Goal: Information Seeking & Learning: Check status

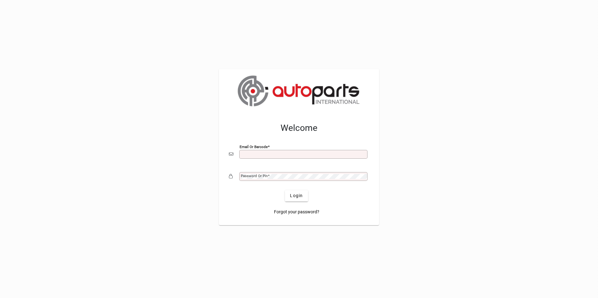
click at [248, 153] on input "Email or Barcode" at bounding box center [304, 154] width 126 height 5
type input "**********"
click at [285, 190] on button "Login" at bounding box center [296, 195] width 23 height 11
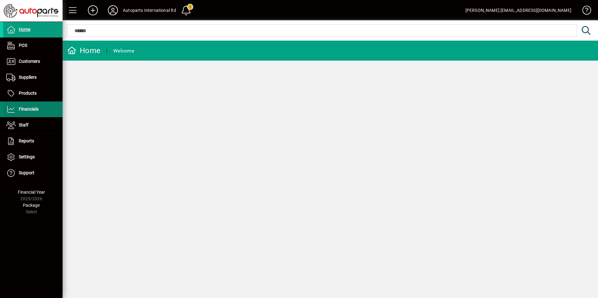
click at [34, 106] on span "Financials" at bounding box center [20, 110] width 35 height 8
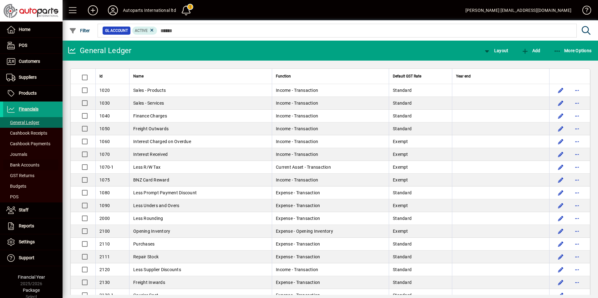
click at [27, 164] on span "Bank Accounts" at bounding box center [22, 165] width 33 height 5
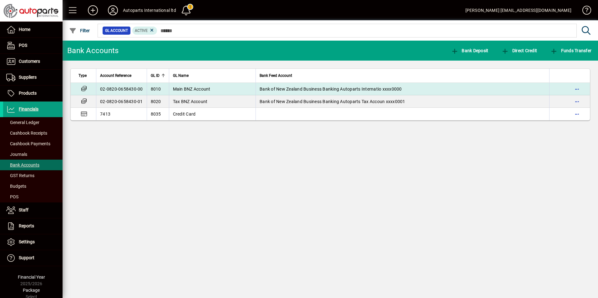
click at [127, 88] on td "02-0820-0658430-00" at bounding box center [121, 89] width 51 height 13
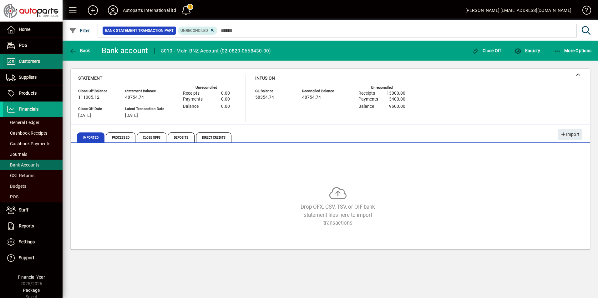
click at [28, 63] on span "Customers" at bounding box center [29, 61] width 21 height 5
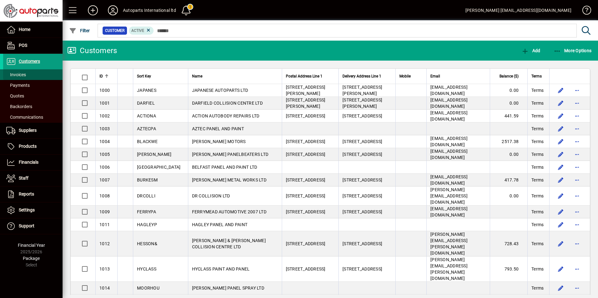
click at [23, 74] on span "Invoices" at bounding box center [16, 74] width 20 height 5
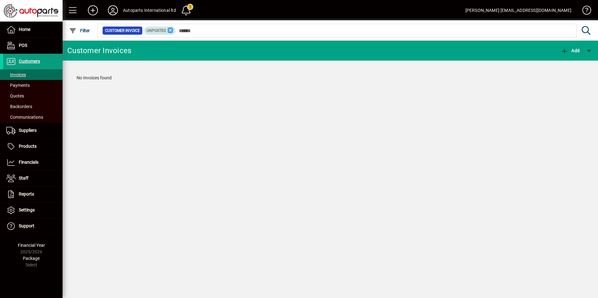
click at [169, 31] on icon at bounding box center [171, 31] width 6 height 6
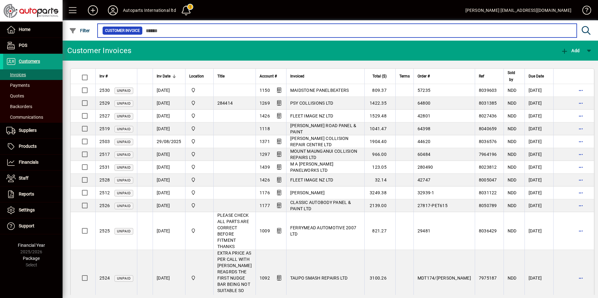
click at [161, 31] on input "text" at bounding box center [357, 30] width 429 height 9
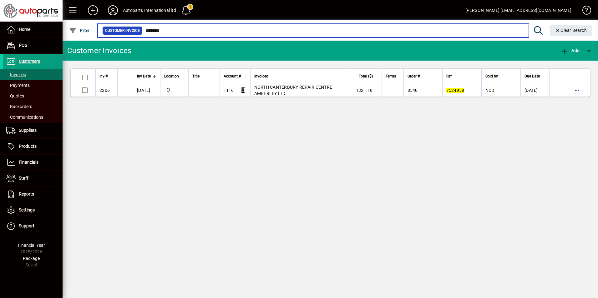
click at [188, 29] on input "*******" at bounding box center [333, 30] width 381 height 9
drag, startPoint x: 186, startPoint y: 31, endPoint x: 131, endPoint y: 31, distance: 55.6
click at [131, 31] on div "Customer Invoice *******" at bounding box center [312, 30] width 421 height 9
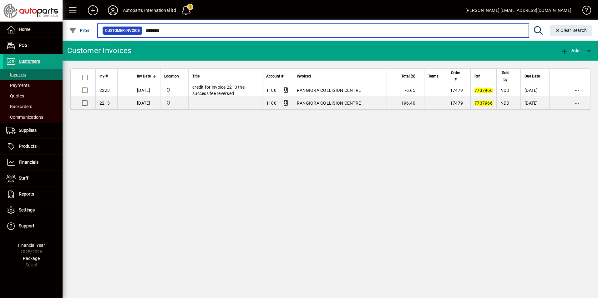
drag, startPoint x: 184, startPoint y: 30, endPoint x: 95, endPoint y: 33, distance: 88.8
click at [95, 33] on app-search-input "Filter Customer Invoice ******* Clear Search" at bounding box center [329, 30] width 532 height 20
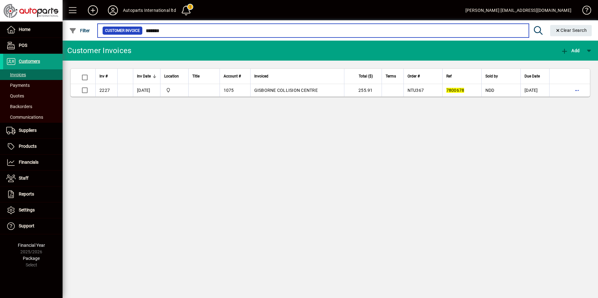
drag, startPoint x: 175, startPoint y: 30, endPoint x: 143, endPoint y: 36, distance: 32.7
click at [124, 29] on div "Customer Invoice *******" at bounding box center [312, 30] width 421 height 9
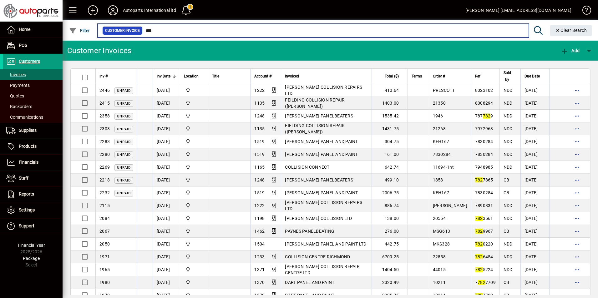
type input "***"
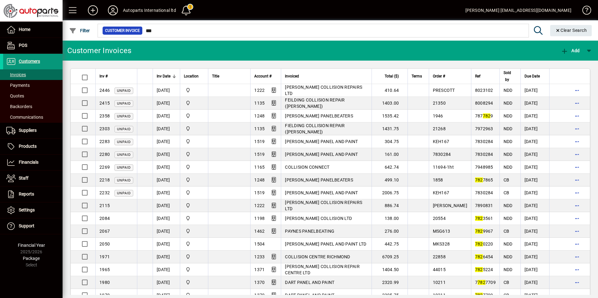
click at [26, 59] on span "Customers" at bounding box center [29, 61] width 21 height 5
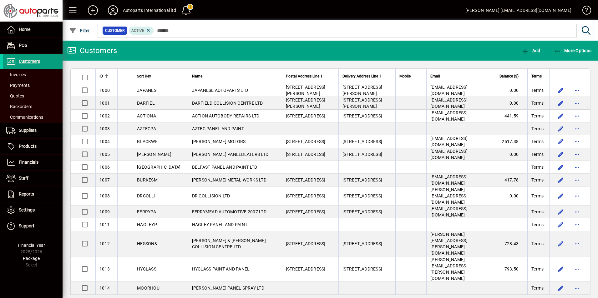
click at [178, 23] on div at bounding box center [364, 23] width 535 height 7
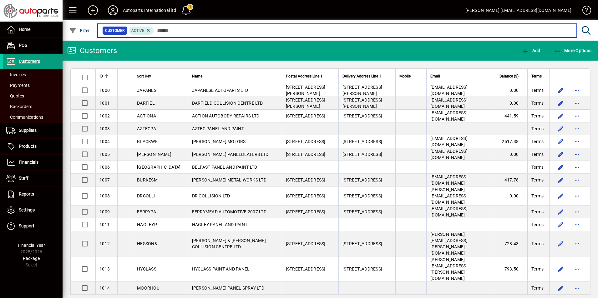
click at [182, 32] on input "text" at bounding box center [363, 30] width 418 height 9
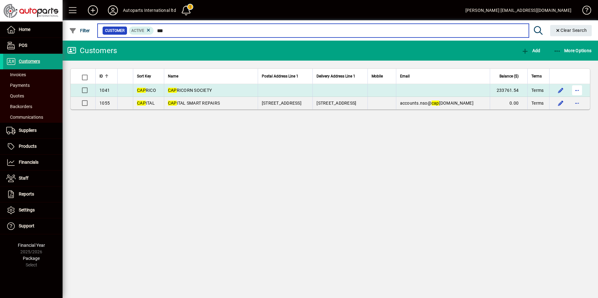
type input "***"
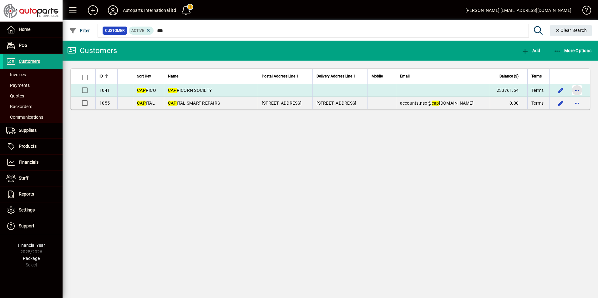
click at [578, 91] on span "button" at bounding box center [576, 90] width 15 height 15
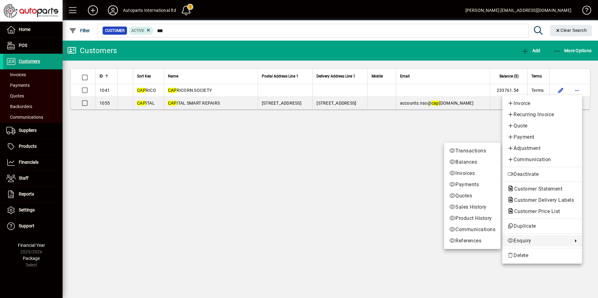
click at [533, 246] on link "Enquiry" at bounding box center [542, 240] width 80 height 11
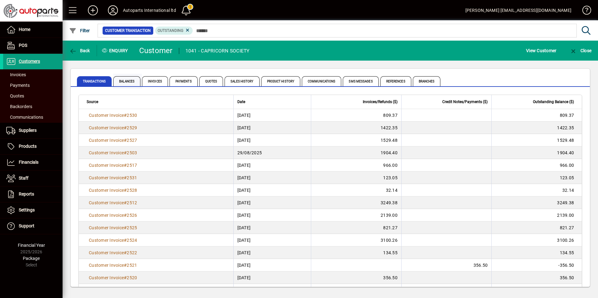
click at [122, 81] on span "Balances" at bounding box center [126, 81] width 27 height 10
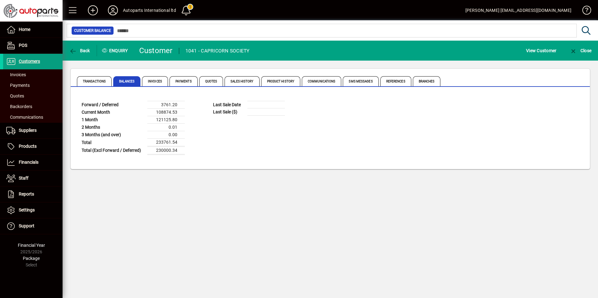
click at [113, 9] on icon at bounding box center [113, 10] width 13 height 10
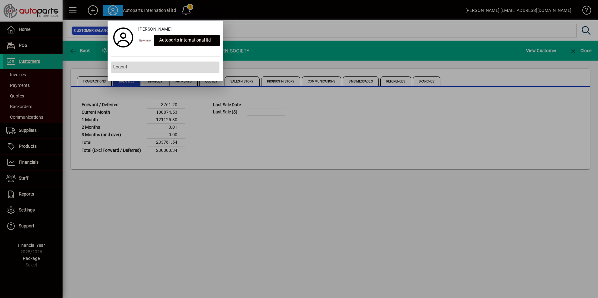
click at [118, 68] on span "Logout" at bounding box center [120, 67] width 14 height 7
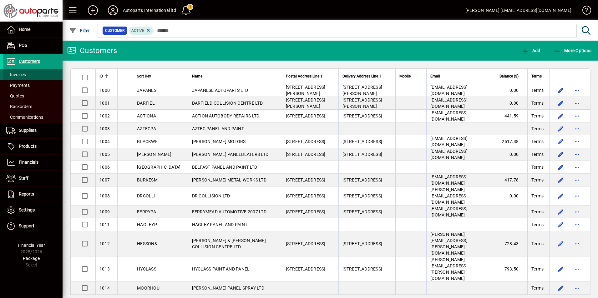
click at [23, 76] on span "Invoices" at bounding box center [16, 74] width 20 height 5
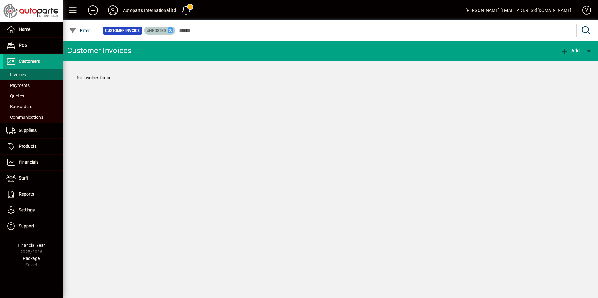
click at [170, 30] on icon at bounding box center [171, 31] width 6 height 6
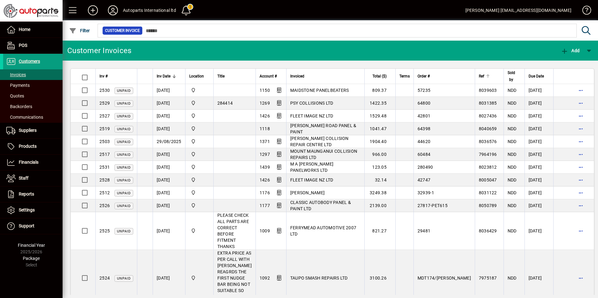
click at [486, 77] on div at bounding box center [488, 76] width 4 height 4
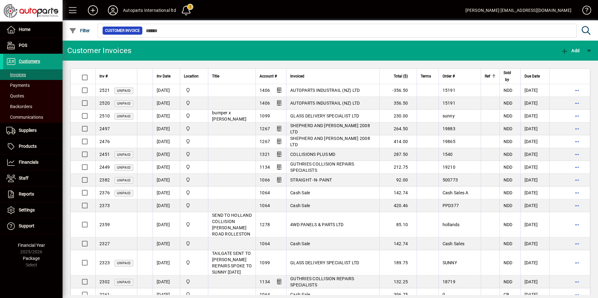
click at [480, 77] on th "Ref" at bounding box center [489, 76] width 19 height 15
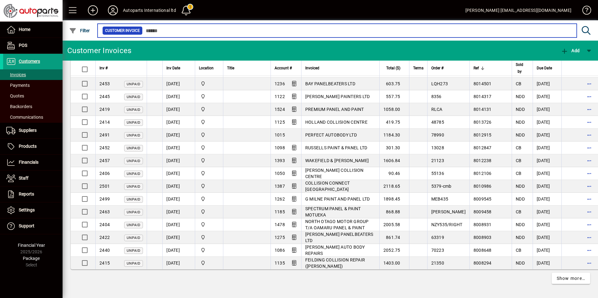
scroll to position [1190, 0]
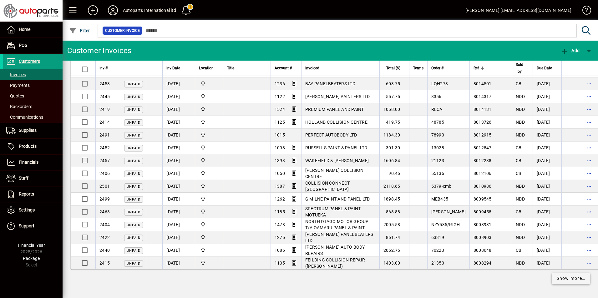
click at [567, 278] on span "Show more…" at bounding box center [570, 278] width 29 height 7
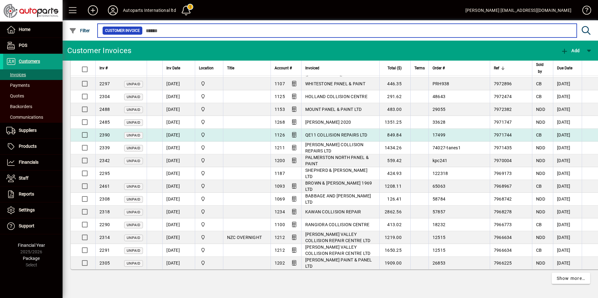
scroll to position [2602, 0]
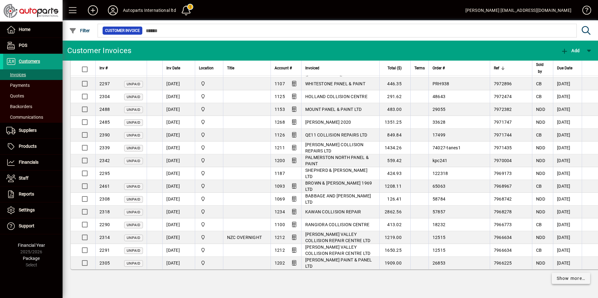
click at [559, 277] on span "Show more…" at bounding box center [570, 278] width 29 height 7
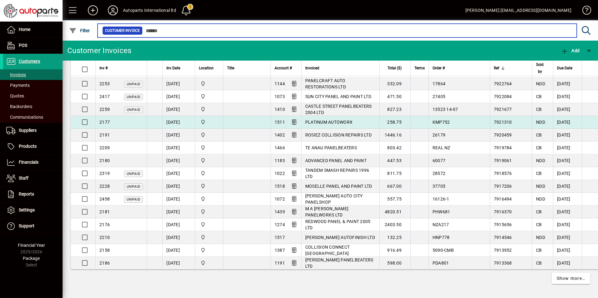
scroll to position [3896, 0]
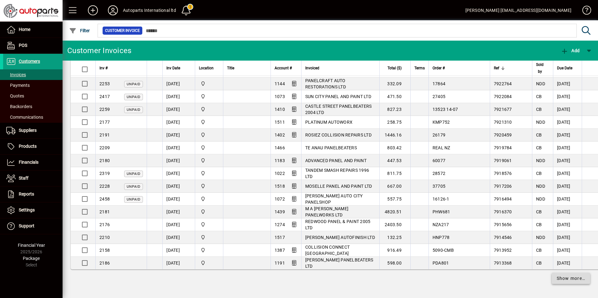
click at [556, 279] on span "Show more…" at bounding box center [570, 278] width 29 height 7
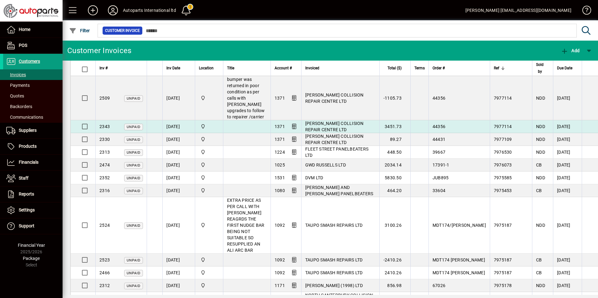
scroll to position [2177, 0]
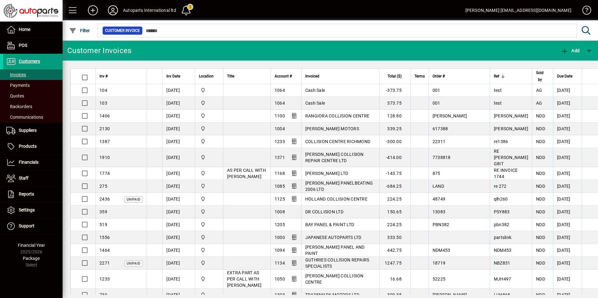
scroll to position [2177, 0]
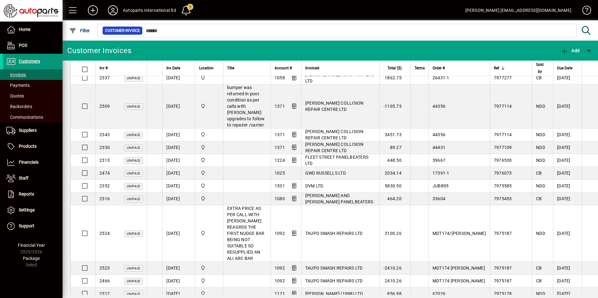
click at [29, 61] on span "Customers" at bounding box center [29, 61] width 21 height 5
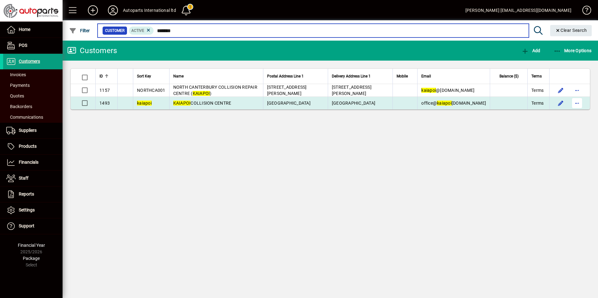
type input "*******"
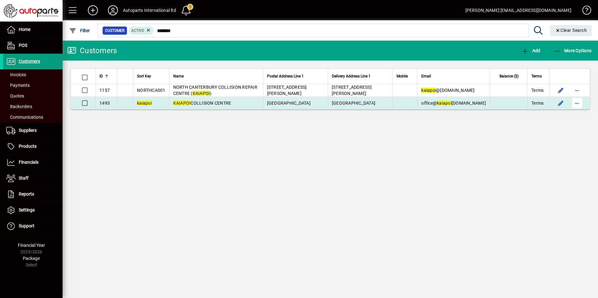
click at [576, 102] on span "button" at bounding box center [576, 103] width 15 height 15
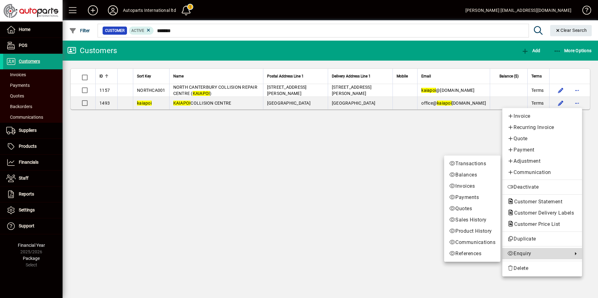
click at [518, 254] on span "Enquiry" at bounding box center [538, 254] width 62 height 8
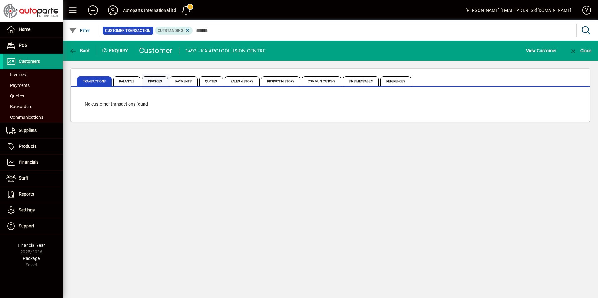
click at [155, 83] on span "Invoices" at bounding box center [155, 81] width 26 height 10
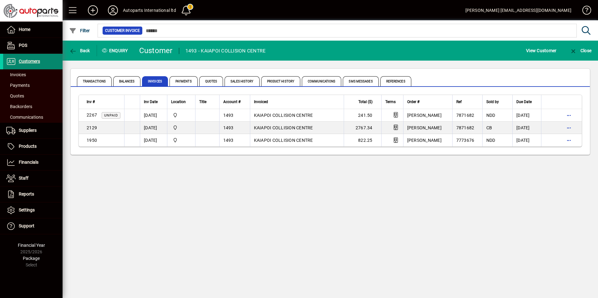
click at [28, 63] on span "Customers" at bounding box center [29, 61] width 21 height 5
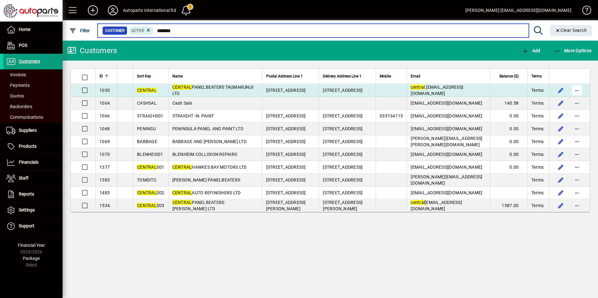
type input "*******"
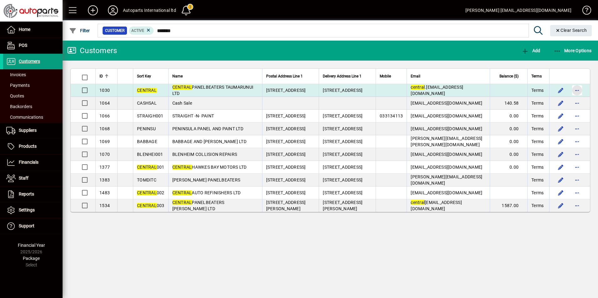
click at [576, 88] on span "button" at bounding box center [576, 90] width 15 height 15
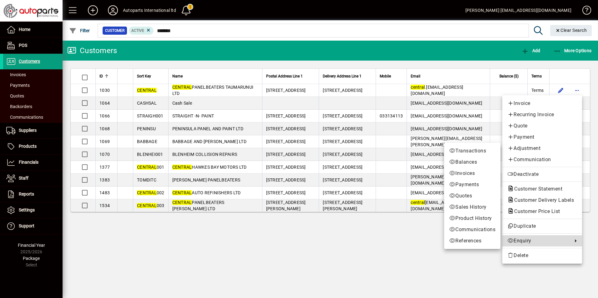
click at [532, 242] on span "Enquiry" at bounding box center [538, 241] width 62 height 8
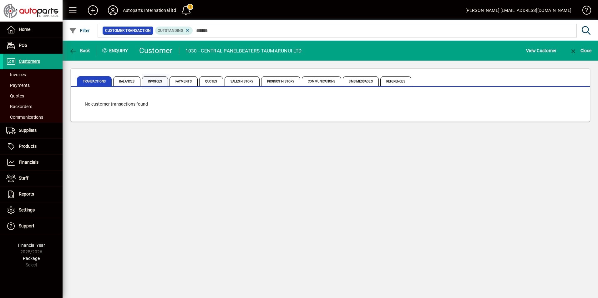
click at [152, 80] on span "Invoices" at bounding box center [155, 81] width 26 height 10
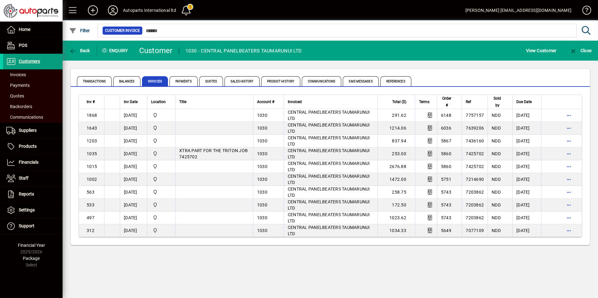
click at [228, 277] on div "Back Enquiry Customer 1030 - CENTRAL PANELBEATERS TAUMARUNUI LTD View Customer …" at bounding box center [330, 170] width 535 height 258
click at [23, 61] on span "Customers" at bounding box center [29, 61] width 21 height 5
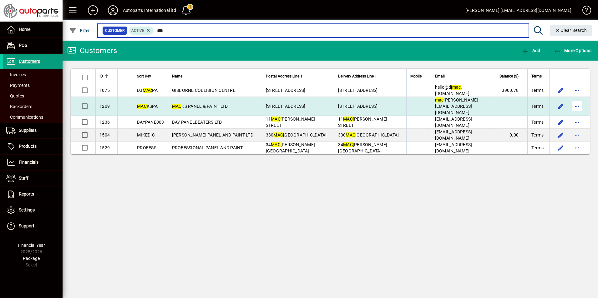
type input "***"
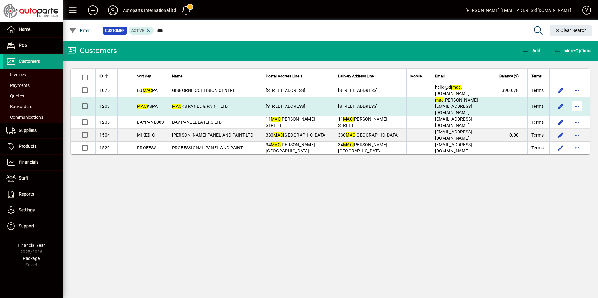
click at [574, 104] on span "button" at bounding box center [576, 106] width 15 height 15
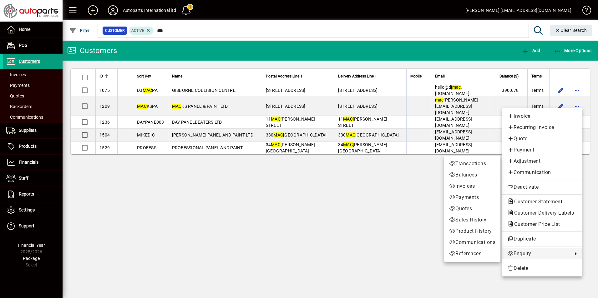
click at [530, 253] on span "Enquiry" at bounding box center [538, 254] width 62 height 8
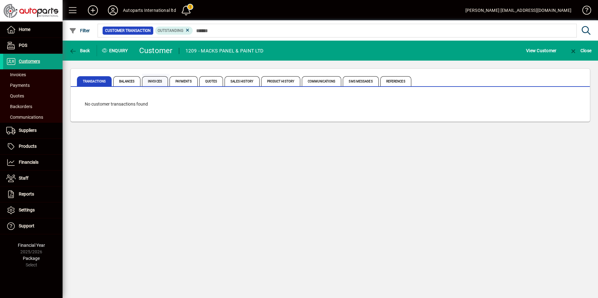
click at [152, 79] on span "Invoices" at bounding box center [155, 81] width 26 height 10
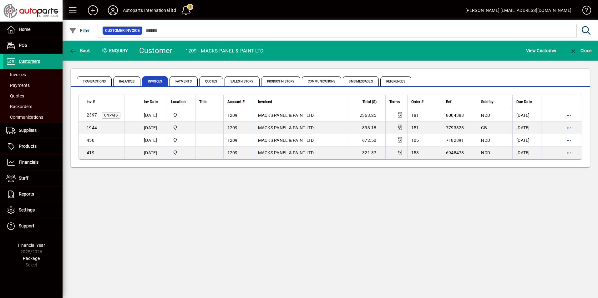
click at [597, 196] on html "Home POS Customers Invoices Payments Quotes Backorders Communications Suppliers…" at bounding box center [299, 149] width 598 height 298
drag, startPoint x: 447, startPoint y: 232, endPoint x: 441, endPoint y: 226, distance: 8.0
click at [447, 232] on div "Back Enquiry Customer 1209 - MACKS PANEL & PAINT LTD View Customer Close Transa…" at bounding box center [330, 170] width 535 height 258
click at [35, 62] on span "Customers" at bounding box center [29, 61] width 21 height 5
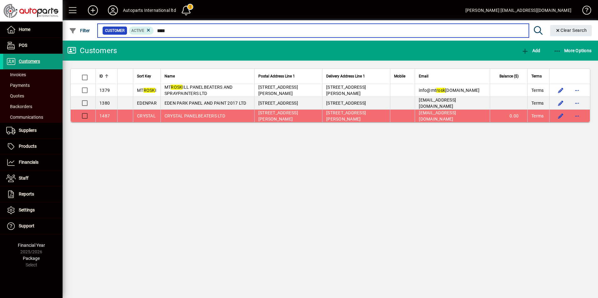
type input "****"
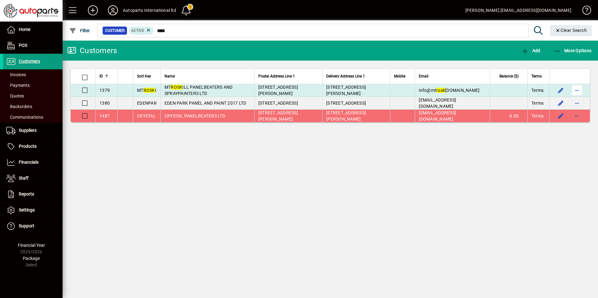
click at [576, 89] on span "button" at bounding box center [576, 90] width 15 height 15
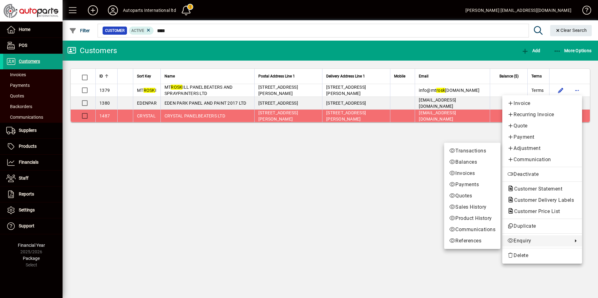
click at [535, 241] on span "Enquiry" at bounding box center [538, 241] width 62 height 8
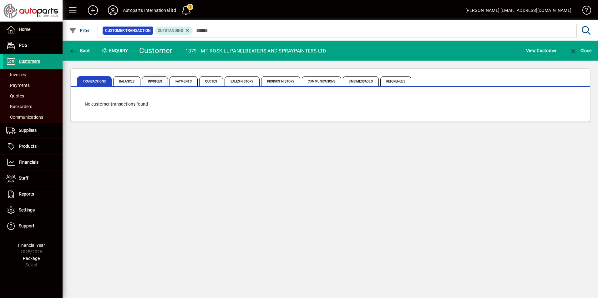
click at [159, 83] on span "Invoices" at bounding box center [155, 81] width 26 height 10
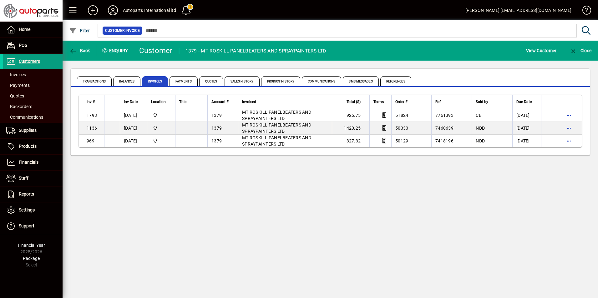
click at [379, 178] on div "Back Enquiry Customer 1379 - MT ROSKILL PANELBEATERS AND SPRAYPAINTERS LTD View…" at bounding box center [330, 170] width 535 height 258
click at [36, 60] on span "Customers" at bounding box center [29, 61] width 21 height 5
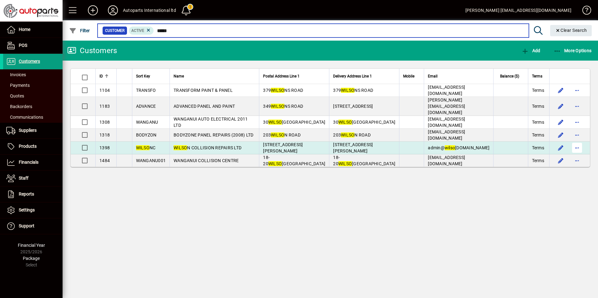
type input "*****"
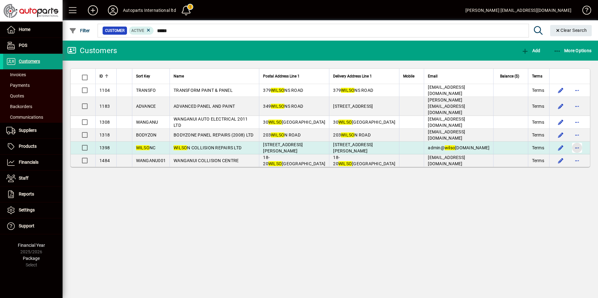
click at [577, 142] on span "button" at bounding box center [576, 147] width 15 height 15
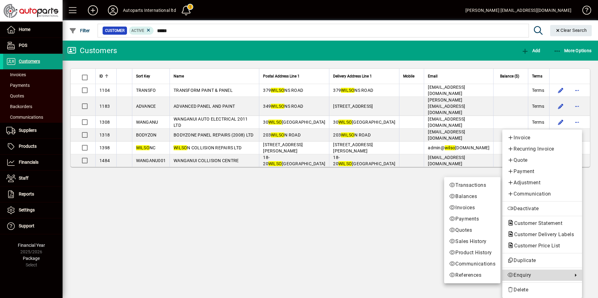
click at [526, 274] on span "Enquiry" at bounding box center [538, 276] width 62 height 8
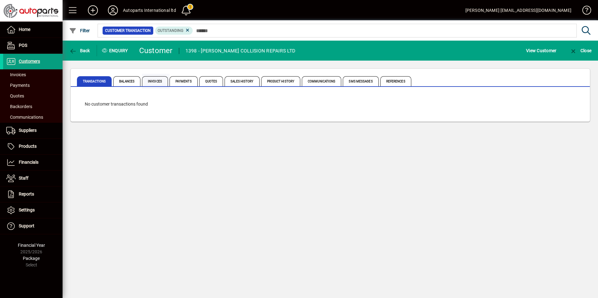
click at [162, 81] on span "Invoices" at bounding box center [155, 81] width 26 height 10
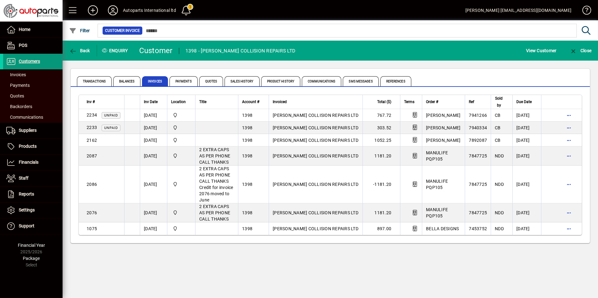
click at [33, 60] on span "Customers" at bounding box center [29, 61] width 21 height 5
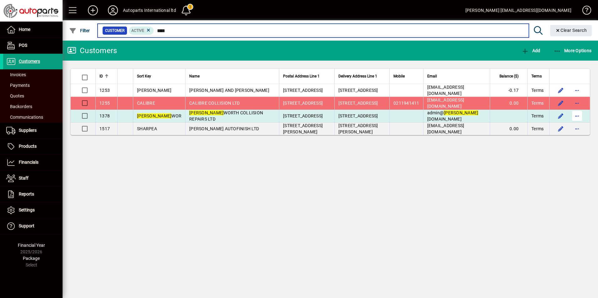
type input "****"
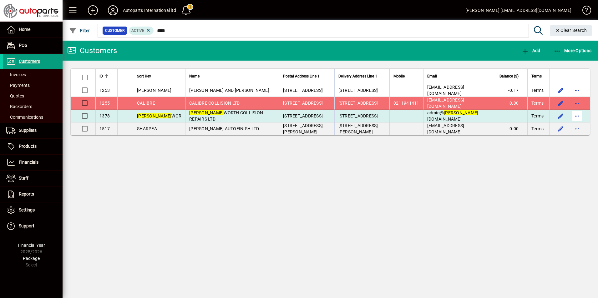
click at [576, 116] on span "button" at bounding box center [576, 115] width 15 height 15
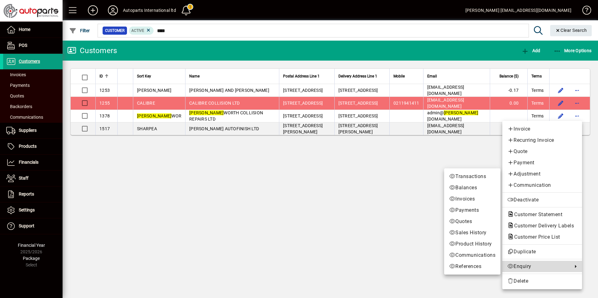
click at [525, 267] on span "Enquiry" at bounding box center [538, 267] width 62 height 8
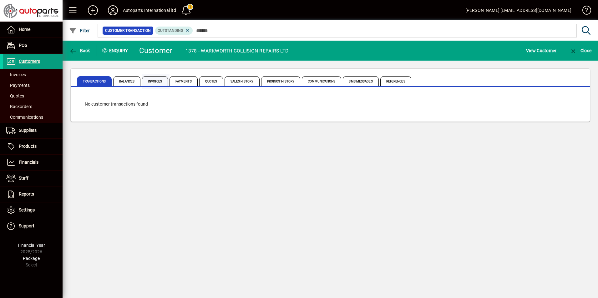
click at [156, 82] on span "Invoices" at bounding box center [155, 81] width 26 height 10
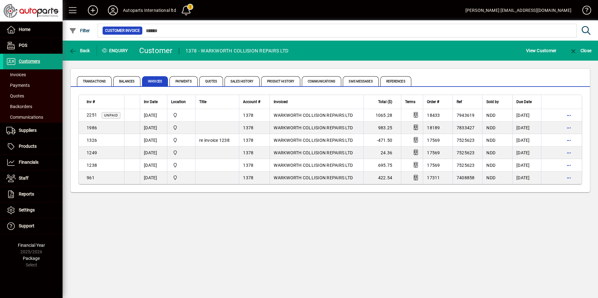
click at [439, 228] on div "Back Enquiry Customer 1378 - WARKWORTH COLLISION REPAIRS LTD View Customer Clos…" at bounding box center [330, 170] width 535 height 258
click at [21, 62] on span "Customers" at bounding box center [29, 61] width 21 height 5
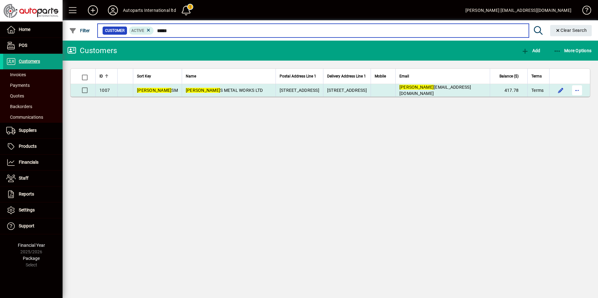
type input "*****"
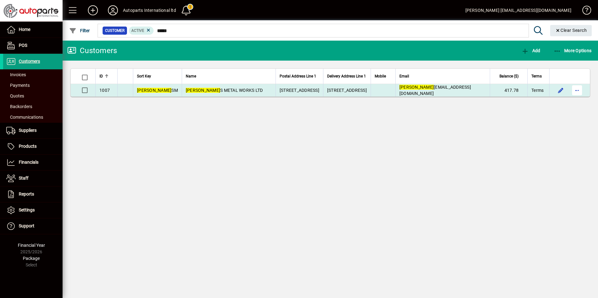
click at [575, 91] on span "button" at bounding box center [576, 90] width 15 height 15
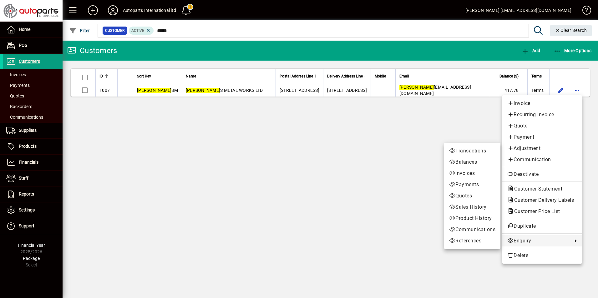
click at [523, 243] on span "Enquiry" at bounding box center [538, 241] width 62 height 8
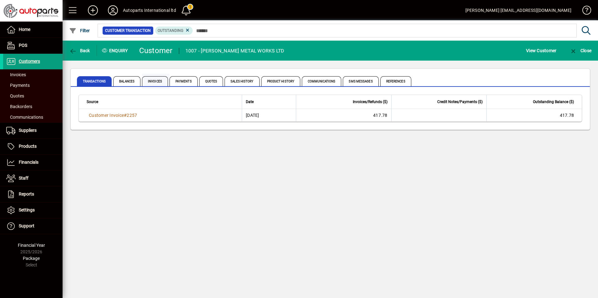
click at [159, 80] on span "Invoices" at bounding box center [155, 81] width 26 height 10
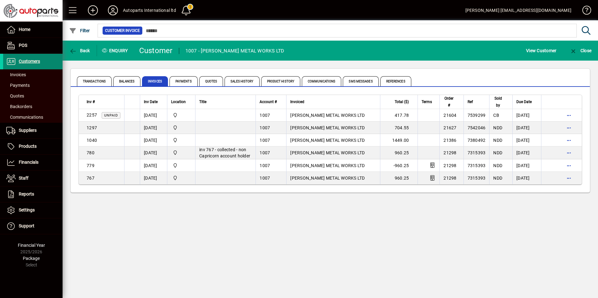
click at [27, 61] on span "Customers" at bounding box center [29, 61] width 21 height 5
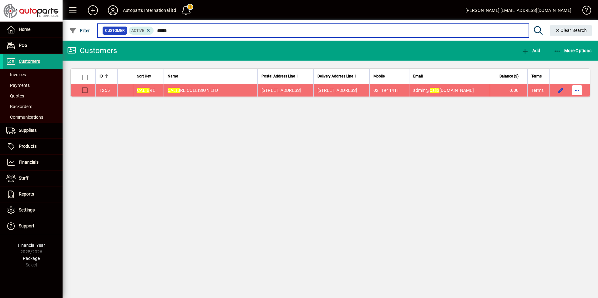
type input "*****"
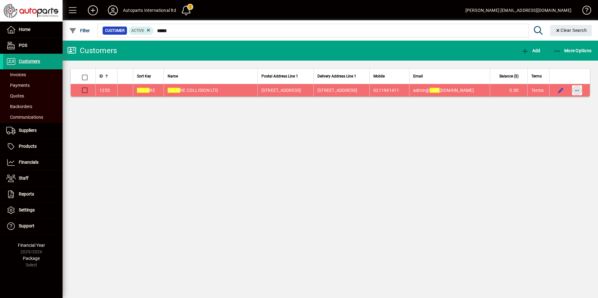
click at [575, 89] on span "button" at bounding box center [576, 90] width 15 height 15
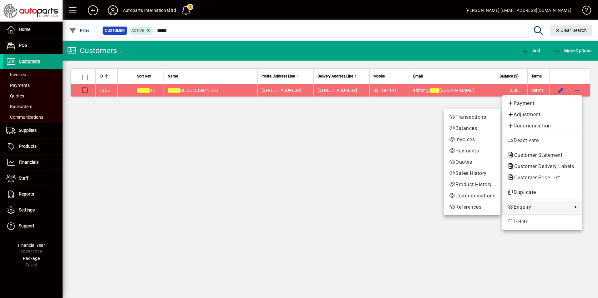
click at [531, 207] on span "Enquiry" at bounding box center [538, 207] width 62 height 8
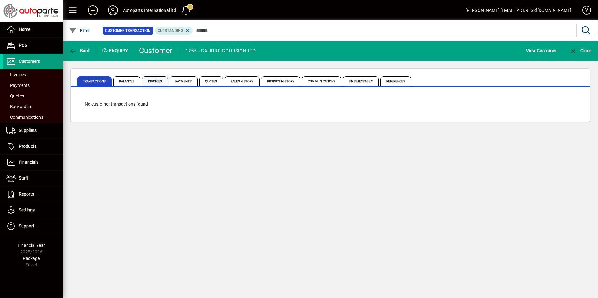
click at [154, 79] on span "Invoices" at bounding box center [155, 81] width 26 height 10
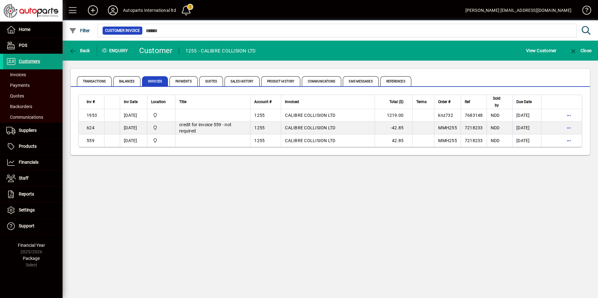
click at [464, 199] on div "Back Enquiry Customer 1255 - CALIBRE COLLISION LTD View Customer Close Transact…" at bounding box center [330, 170] width 535 height 258
click at [33, 61] on span "Customers" at bounding box center [29, 61] width 21 height 5
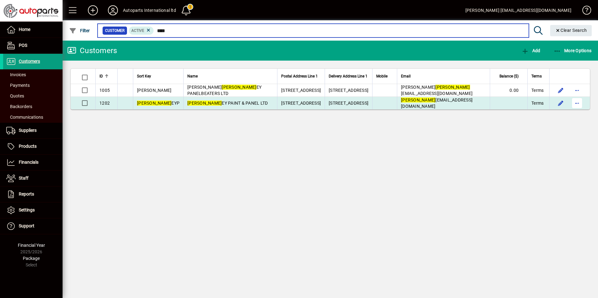
type input "****"
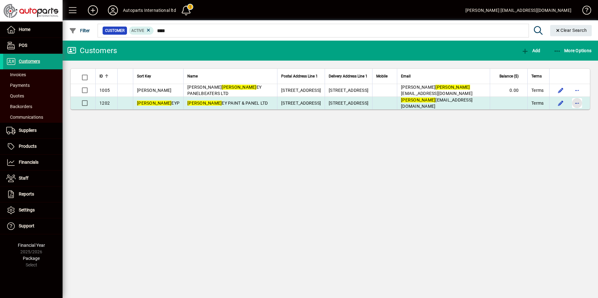
click at [578, 103] on span "button" at bounding box center [576, 103] width 15 height 15
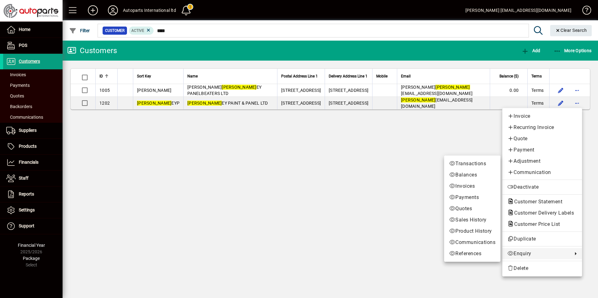
click at [516, 251] on span "Enquiry" at bounding box center [538, 254] width 62 height 8
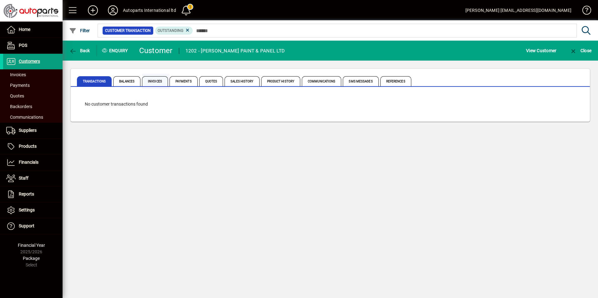
click at [150, 81] on span "Invoices" at bounding box center [155, 81] width 26 height 10
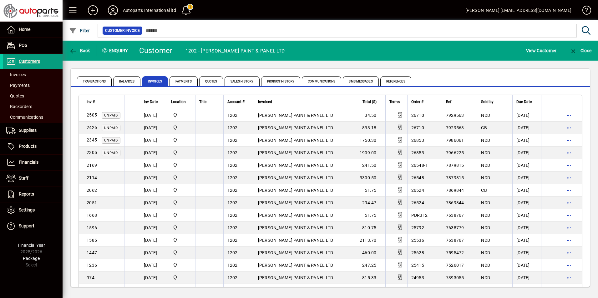
click at [454, 77] on div "Transactions Balances Invoices Payments Quotes Sales History Product History Co…" at bounding box center [294, 81] width 434 height 15
click at [35, 60] on span "Customers" at bounding box center [29, 61] width 21 height 5
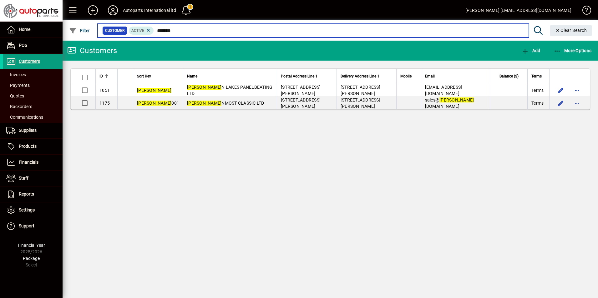
type input "*******"
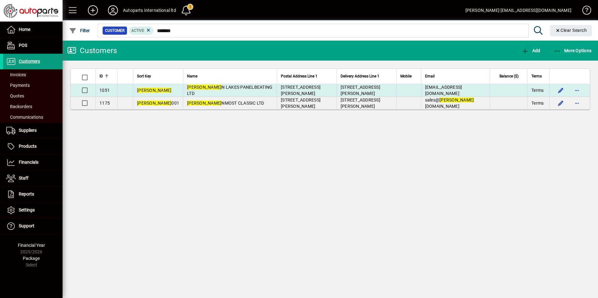
drag, startPoint x: 507, startPoint y: 143, endPoint x: 359, endPoint y: 89, distance: 156.8
click at [505, 143] on div "Customers Add More Options ID Sort Key Name Postal Address Line 1 Delivery Addr…" at bounding box center [330, 170] width 535 height 258
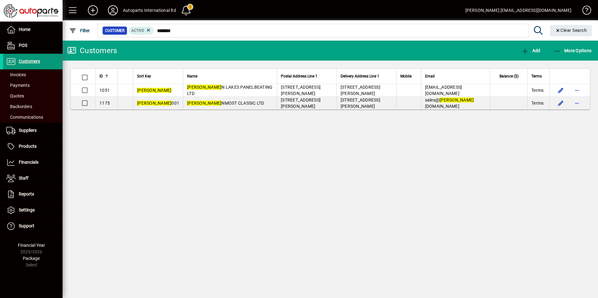
click at [27, 61] on span "Customers" at bounding box center [29, 61] width 21 height 5
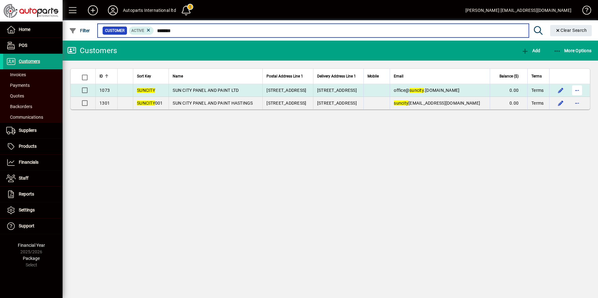
type input "*******"
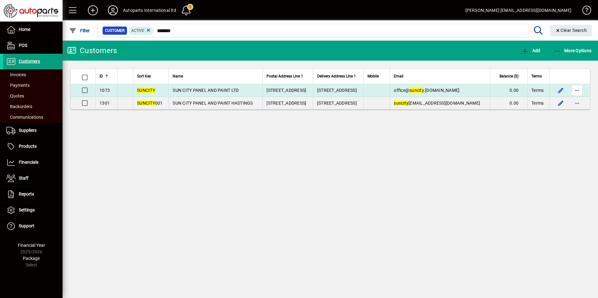
click at [580, 91] on span "button" at bounding box center [576, 90] width 15 height 15
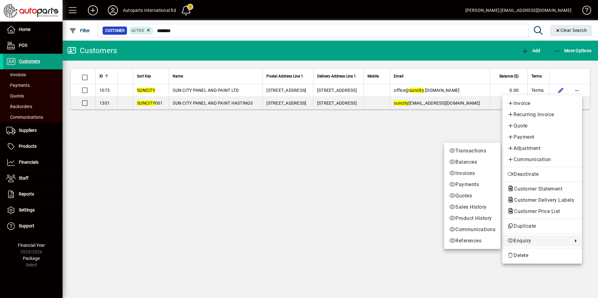
click at [522, 241] on span "Enquiry" at bounding box center [538, 241] width 62 height 8
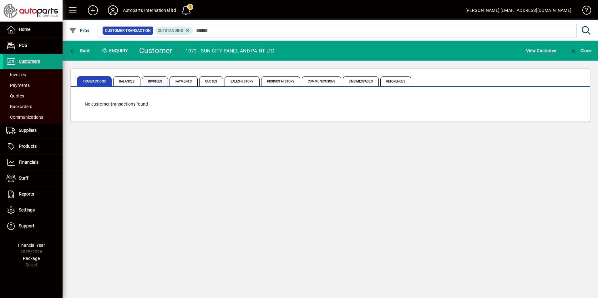
click at [155, 82] on span "Invoices" at bounding box center [155, 81] width 26 height 10
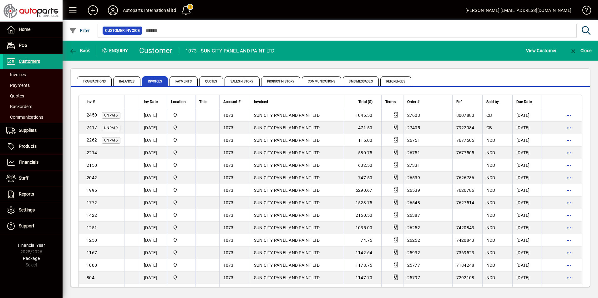
click at [435, 69] on div "Transactions Balances Invoices Payments Quotes Sales History Product History Co…" at bounding box center [330, 78] width 519 height 18
drag, startPoint x: 30, startPoint y: 60, endPoint x: 49, endPoint y: 60, distance: 18.8
click at [30, 60] on span "Customers" at bounding box center [29, 61] width 21 height 5
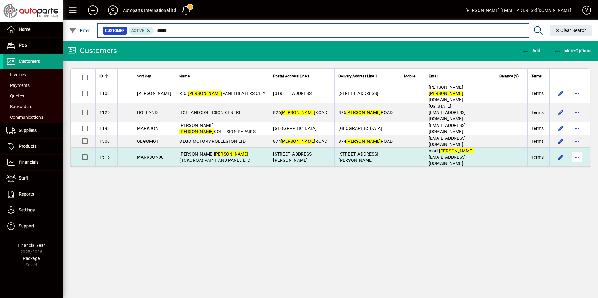
type input "*****"
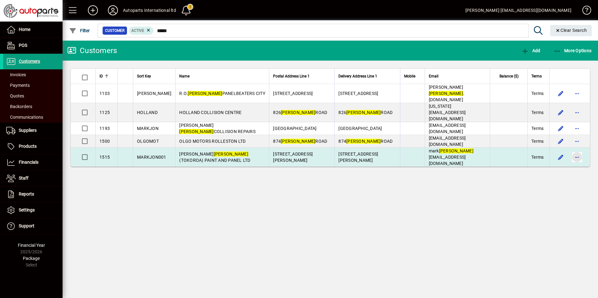
click at [580, 150] on span "button" at bounding box center [576, 157] width 15 height 15
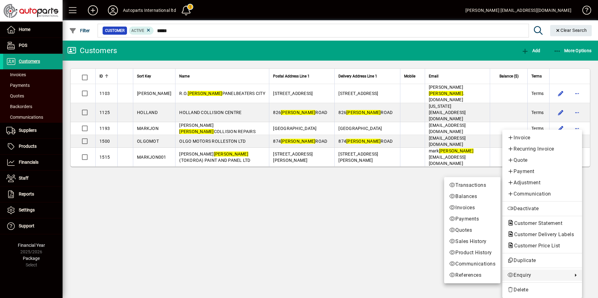
click at [527, 277] on span "Enquiry" at bounding box center [538, 276] width 62 height 8
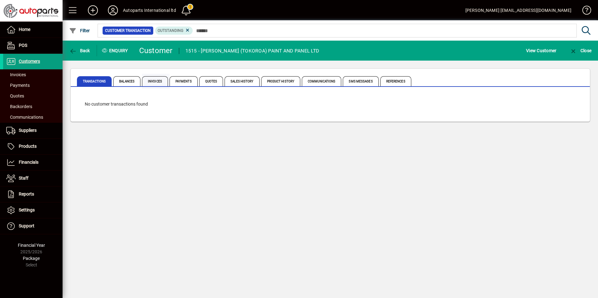
click at [161, 81] on span "Invoices" at bounding box center [155, 81] width 26 height 10
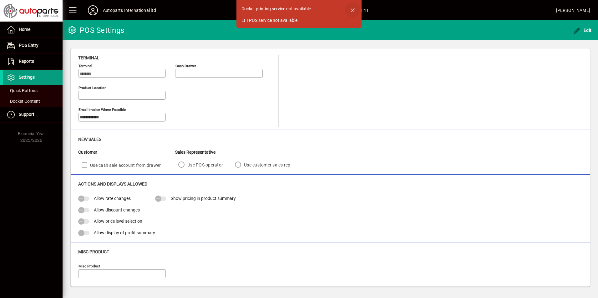
click at [355, 9] on span "button" at bounding box center [352, 10] width 15 height 15
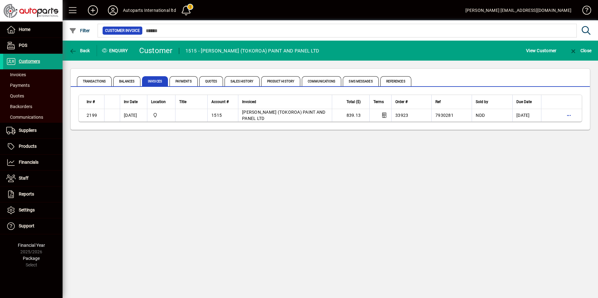
click at [453, 189] on div "Back Enquiry Customer 1515 - [PERSON_NAME] (TOKOROA) PAINT AND PANEL LTD View C…" at bounding box center [330, 170] width 535 height 258
click at [31, 61] on span "Customers" at bounding box center [29, 61] width 21 height 5
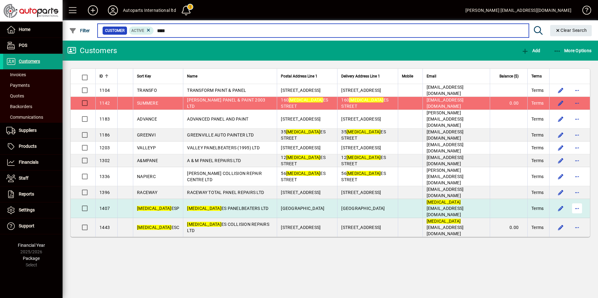
type input "****"
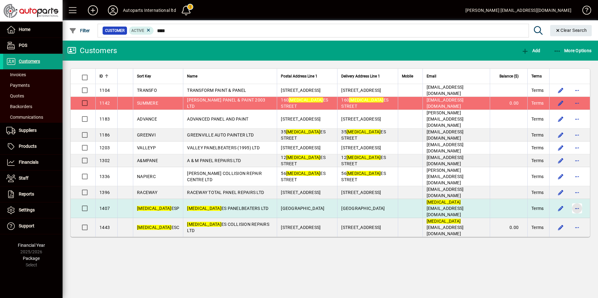
click at [577, 201] on span "button" at bounding box center [576, 208] width 15 height 15
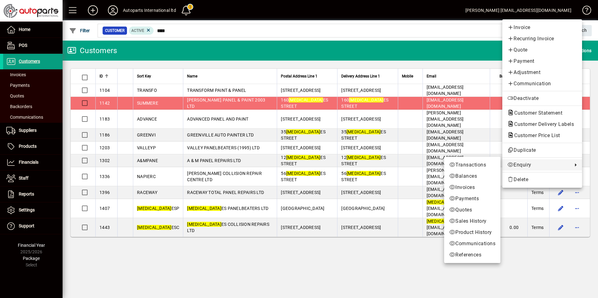
click at [519, 166] on span "Enquiry" at bounding box center [538, 165] width 62 height 8
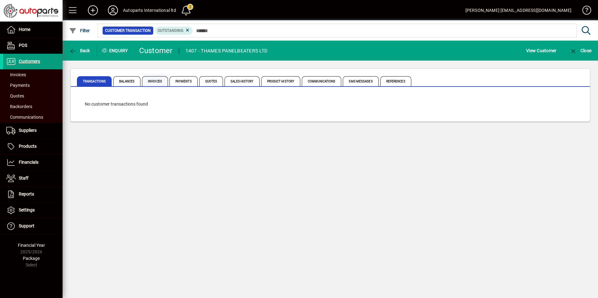
click at [162, 80] on span "Invoices" at bounding box center [155, 81] width 26 height 10
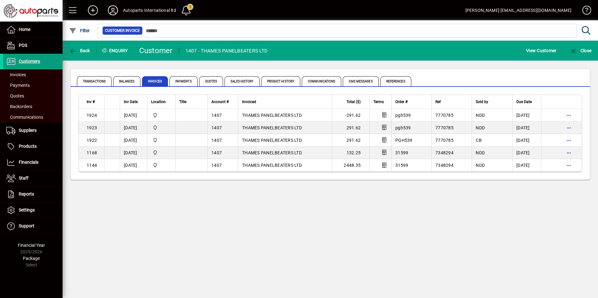
drag, startPoint x: 221, startPoint y: 222, endPoint x: 225, endPoint y: 213, distance: 9.8
click at [221, 222] on div "Back Enquiry Customer 1407 - THAMES PANELBEATERS LTD View Customer Close Transa…" at bounding box center [330, 170] width 535 height 258
click at [405, 252] on div "Back Enquiry Customer 1407 - THAMES PANELBEATERS LTD View Customer Close Transa…" at bounding box center [330, 170] width 535 height 258
